Goal: Task Accomplishment & Management: Use online tool/utility

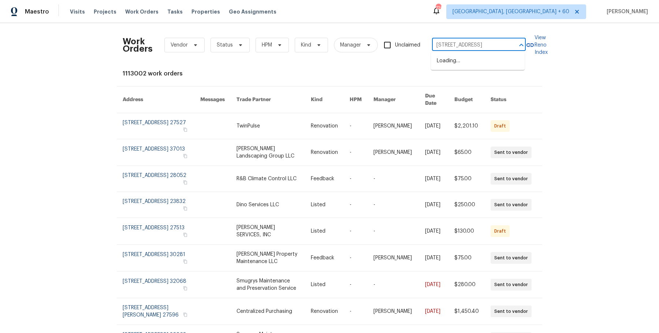
scroll to position [0, 30]
click at [474, 63] on li "[STREET_ADDRESS]" at bounding box center [478, 61] width 94 height 12
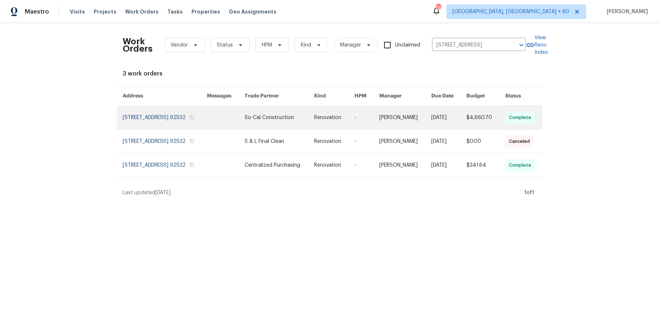
click at [346, 119] on link at bounding box center [334, 117] width 40 height 23
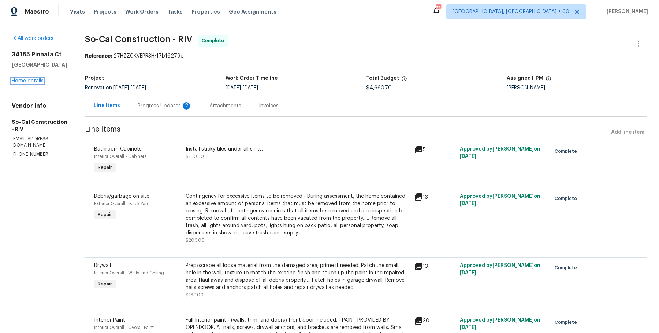
click at [32, 81] on link "Home details" at bounding box center [28, 80] width 32 height 5
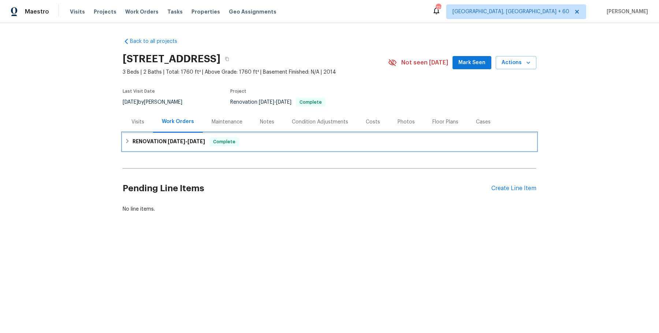
click at [220, 145] on div "Complete" at bounding box center [224, 141] width 30 height 9
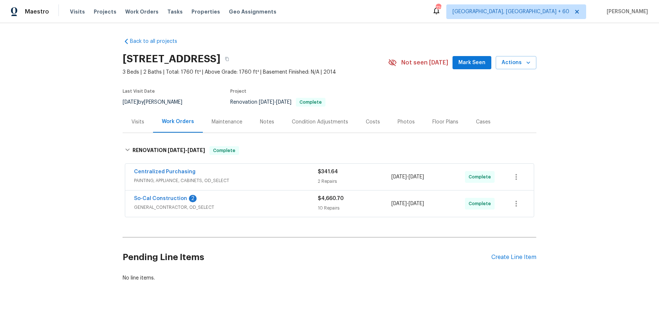
click at [224, 175] on div "Centralized Purchasing" at bounding box center [226, 172] width 184 height 9
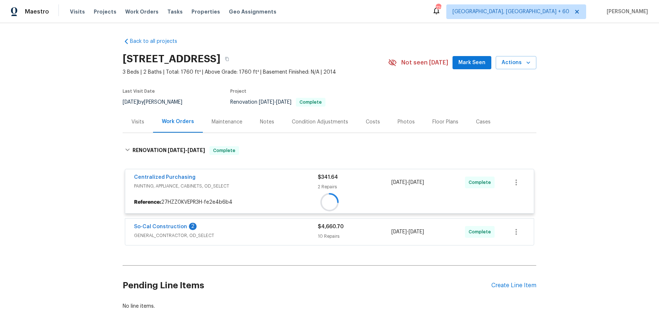
scroll to position [26, 0]
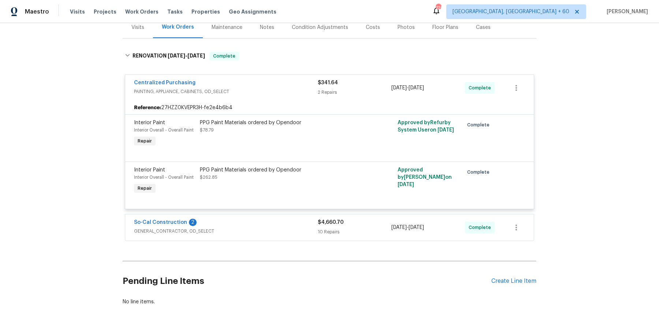
click at [219, 216] on div "So-Cal Construction 2 GENERAL_CONTRACTOR, OD_SELECT $4,660.70 10 Repairs [DATE]…" at bounding box center [329, 227] width 409 height 26
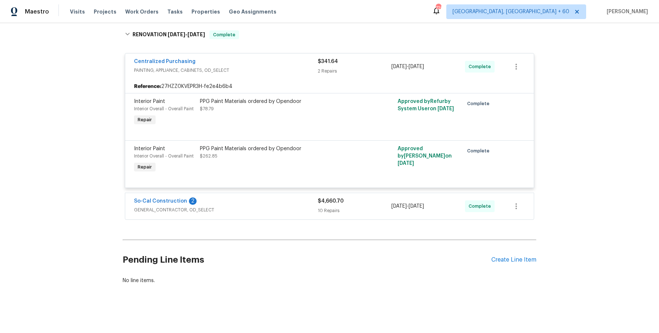
click at [242, 205] on div "So-Cal Construction 2" at bounding box center [226, 201] width 184 height 9
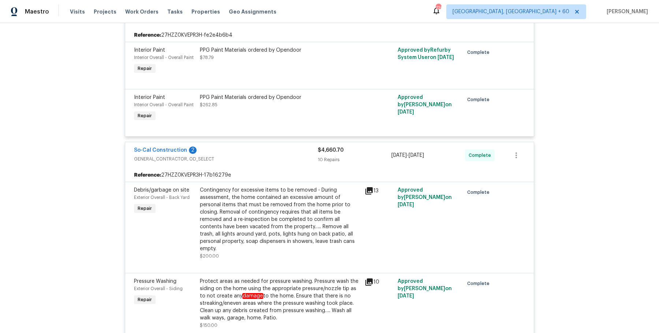
scroll to position [0, 0]
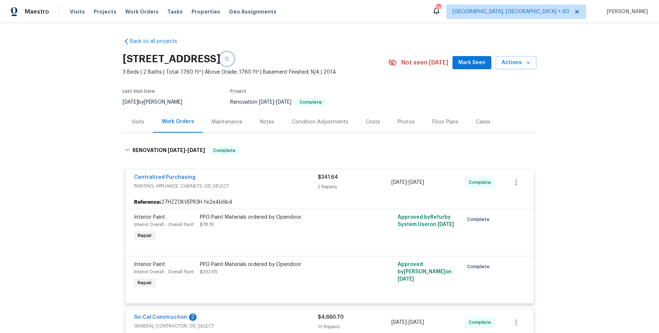
click at [229, 59] on icon "button" at bounding box center [227, 59] width 4 height 4
click at [234, 60] on button "button" at bounding box center [226, 58] width 13 height 13
click at [229, 59] on icon "button" at bounding box center [227, 59] width 4 height 4
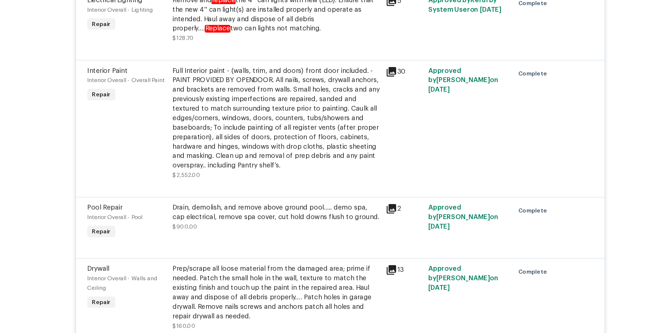
scroll to position [901, 0]
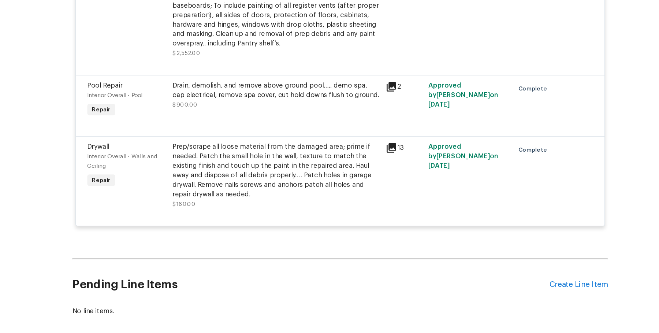
click at [260, 111] on div "Drain, demolish, and remove above ground pool….. demo spa, cap electrical, remo…" at bounding box center [280, 108] width 160 height 15
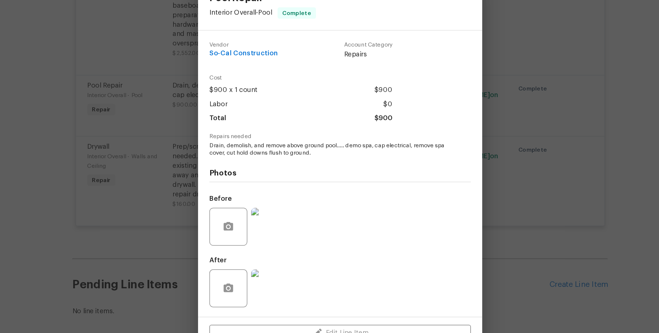
click at [275, 267] on img at bounding box center [275, 261] width 29 height 29
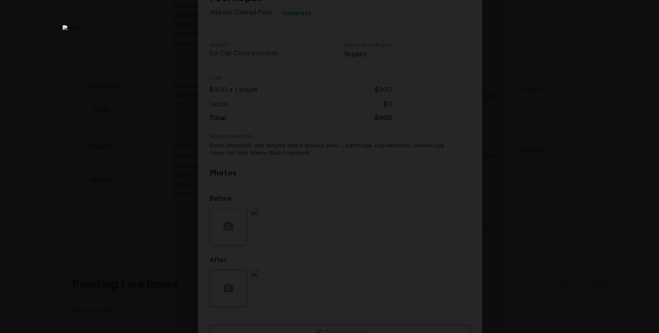
click at [535, 202] on div "Lightbox" at bounding box center [329, 166] width 659 height 333
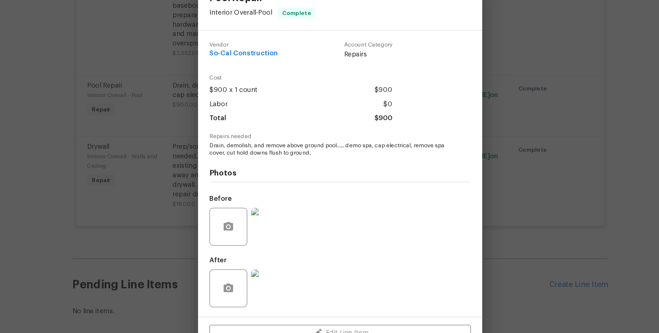
click at [280, 213] on img at bounding box center [275, 213] width 29 height 29
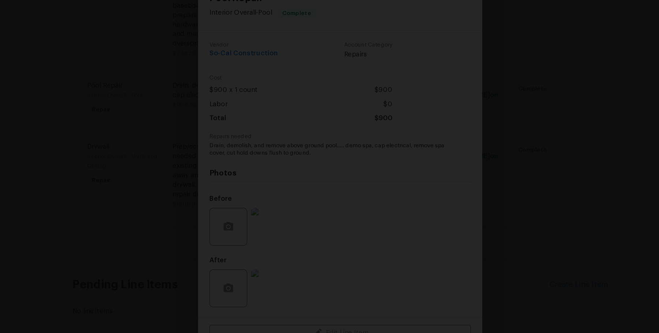
click at [570, 148] on div "Lightbox" at bounding box center [329, 166] width 659 height 333
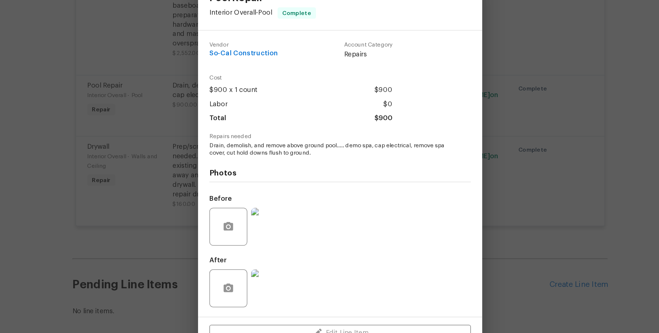
click at [570, 148] on div "Pool Repair Interior Overall - Pool Complete Vendor So-Cal Construction Account…" at bounding box center [329, 166] width 659 height 333
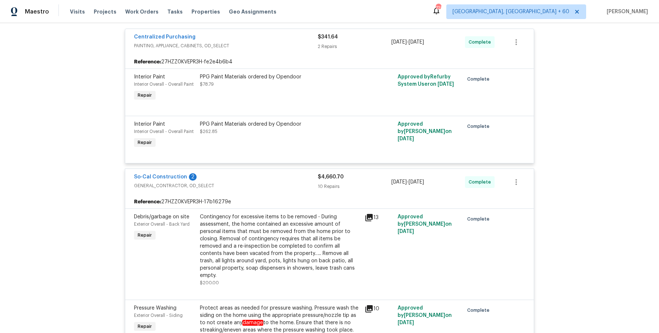
scroll to position [0, 0]
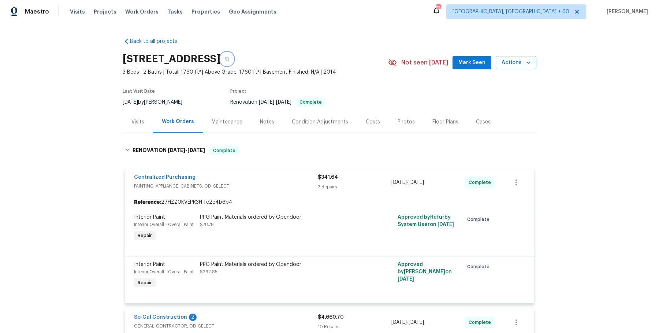
click at [234, 58] on button "button" at bounding box center [226, 58] width 13 height 13
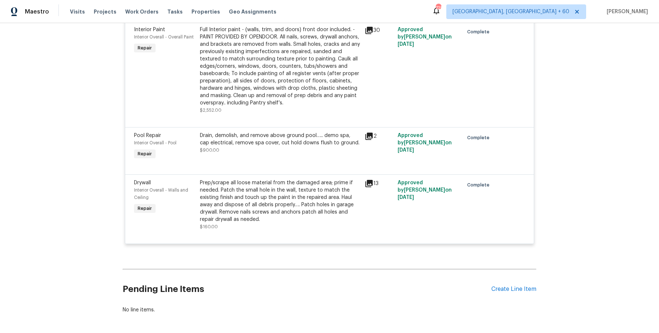
scroll to position [901, 0]
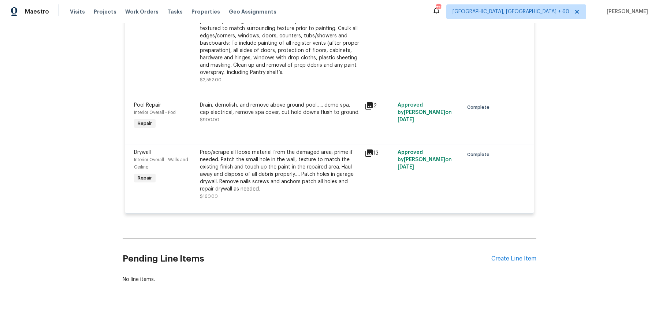
click at [246, 105] on div "Drain, demolish, and remove above ground pool….. demo spa, cap electrical, remo…" at bounding box center [280, 108] width 160 height 15
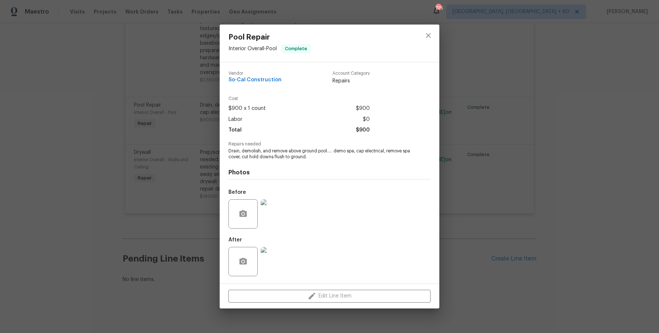
click at [276, 267] on img at bounding box center [275, 261] width 29 height 29
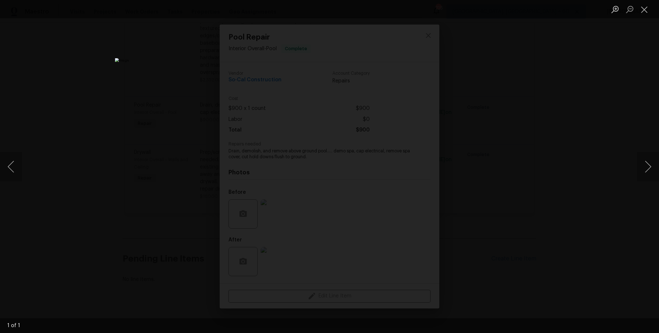
click at [623, 105] on div "Lightbox" at bounding box center [329, 166] width 659 height 333
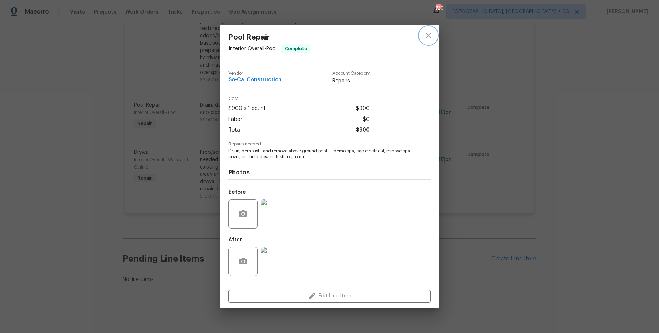
click at [425, 32] on icon "close" at bounding box center [428, 35] width 9 height 9
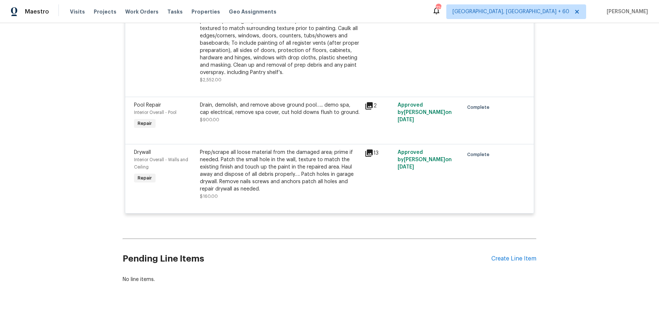
scroll to position [0, 0]
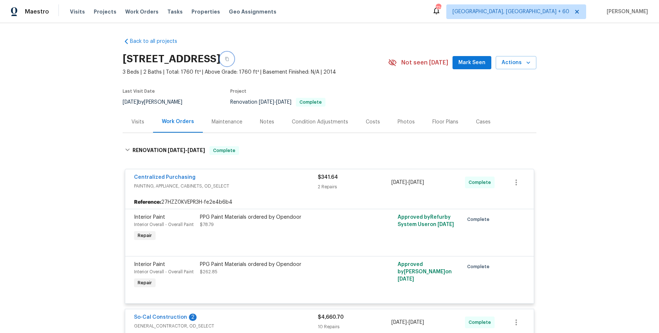
click at [234, 59] on button "button" at bounding box center [226, 58] width 13 height 13
click at [234, 56] on button "button" at bounding box center [226, 58] width 13 height 13
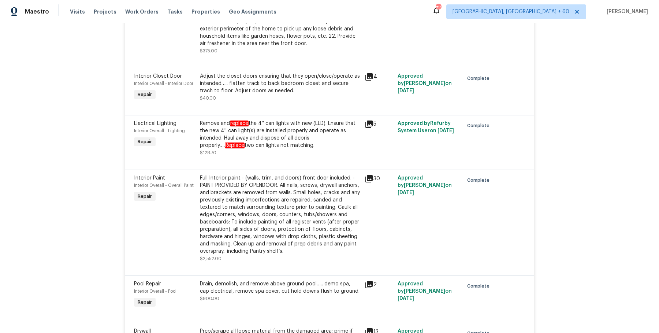
scroll to position [8, 0]
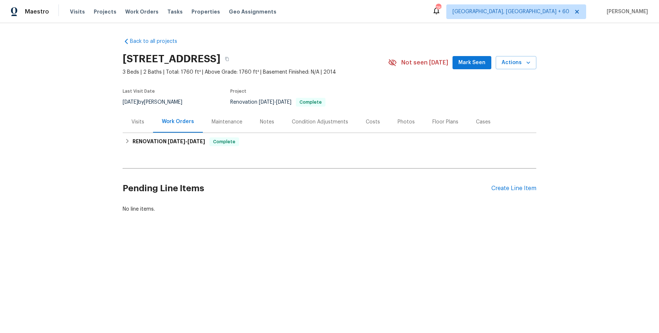
click at [138, 120] on div "Visits" at bounding box center [137, 121] width 13 height 7
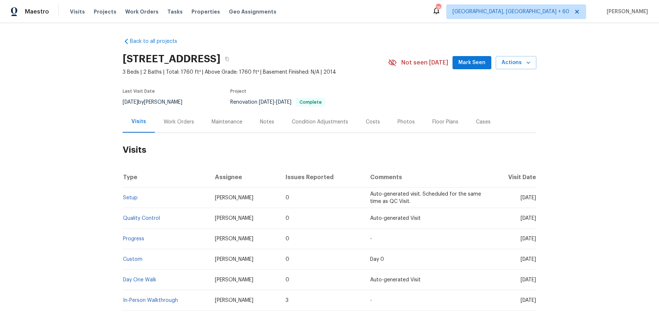
click at [129, 194] on td "Setup" at bounding box center [166, 197] width 86 height 21
click at [129, 197] on link "Setup" at bounding box center [130, 197] width 15 height 5
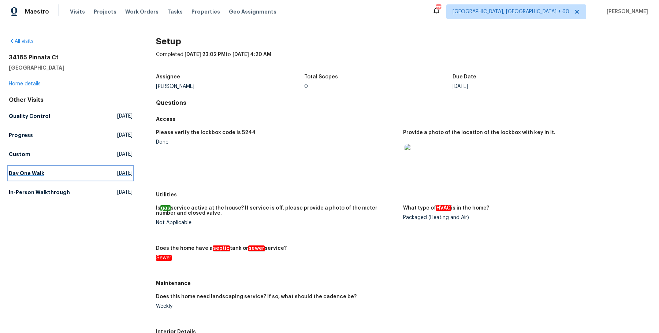
click at [41, 175] on h5 "Day One Walk" at bounding box center [27, 173] width 36 height 7
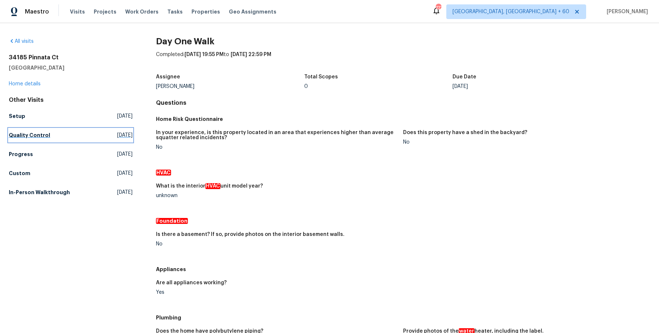
click at [23, 130] on link "Quality Control Fri, Aug 15 2025" at bounding box center [71, 135] width 124 height 13
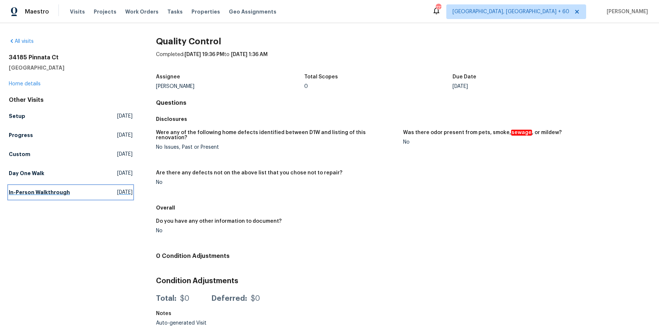
click at [58, 194] on h5 "In-Person Walkthrough" at bounding box center [39, 192] width 61 height 7
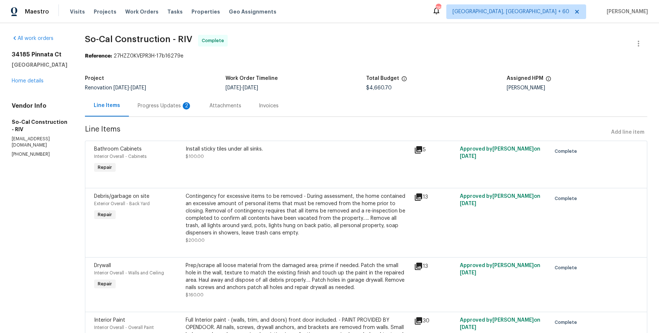
copy span "So-Cal Construction - RIV"
drag, startPoint x: 10, startPoint y: 120, endPoint x: 56, endPoint y: 154, distance: 57.9
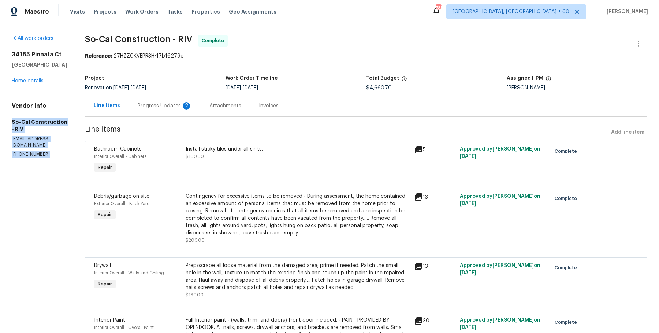
copy div "So-Cal Construction - RIV socalconstruction13@gmail.com (951) 557-2497"
